Goal: Information Seeking & Learning: Learn about a topic

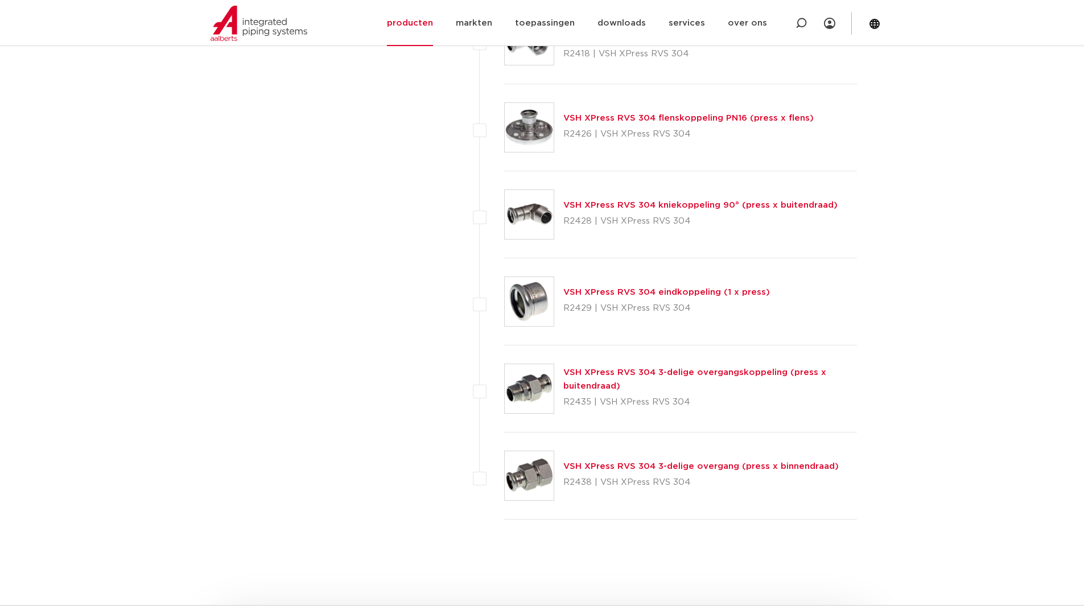
scroll to position [1267, 0]
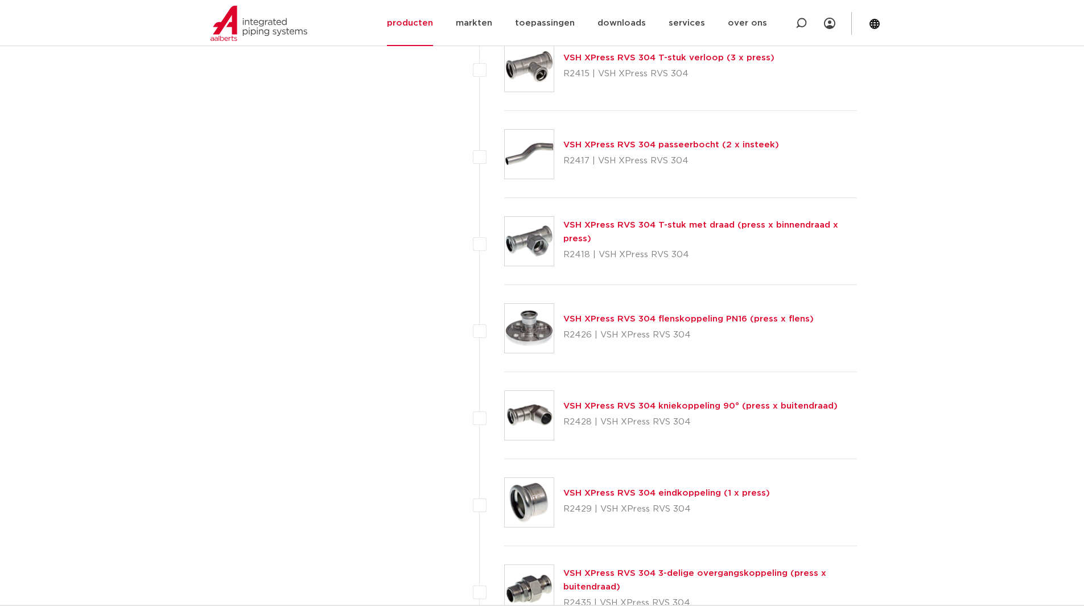
click at [622, 319] on link "VSH XPress RVS 304 flenskoppeling PN16 (press x flens)" at bounding box center [688, 319] width 250 height 9
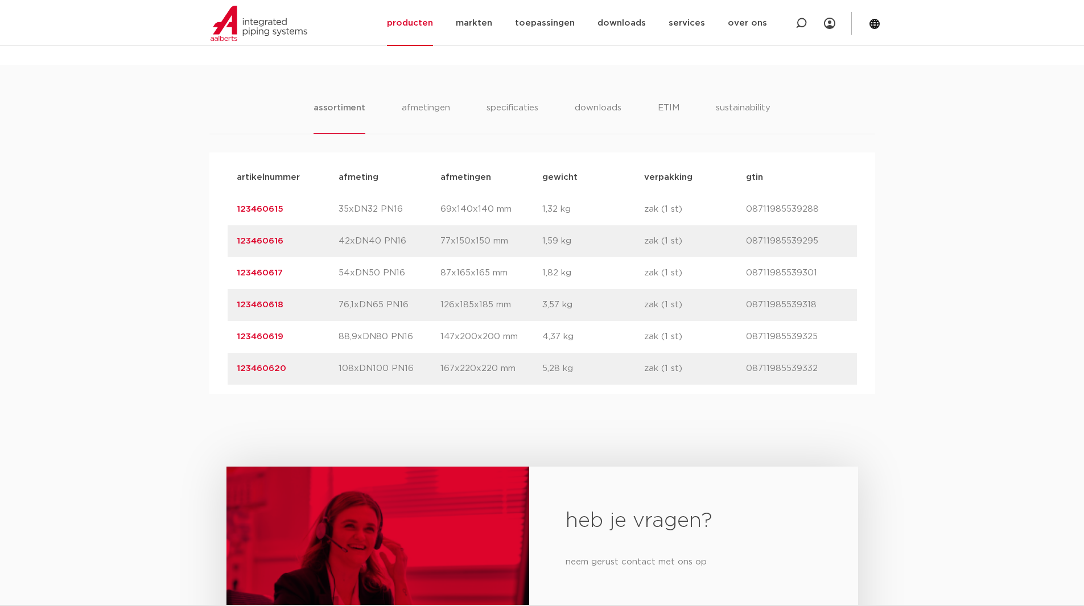
scroll to position [683, 0]
drag, startPoint x: 293, startPoint y: 205, endPoint x: 233, endPoint y: 209, distance: 59.9
click at [233, 209] on div "artikelnummer 123460615 afmeting 35xDN32 PN16 afmetingen 69x140x140 mm gewicht …" at bounding box center [542, 208] width 629 height 32
drag, startPoint x: 328, startPoint y: 238, endPoint x: 404, endPoint y: 245, distance: 76.6
click at [404, 245] on div "artikelnummer 123460616 afmeting 42xDN40 PN16 afmetingen 77x150x150 mm gewicht …" at bounding box center [542, 240] width 629 height 32
